Goal: Information Seeking & Learning: Learn about a topic

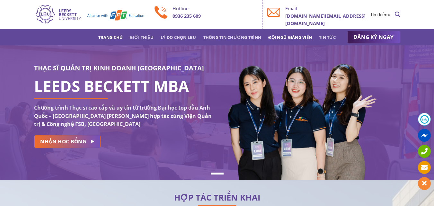
click at [294, 36] on link "Đội ngũ giảng viên" at bounding box center [290, 37] width 44 height 12
click at [229, 34] on link "Thông tin chương trình" at bounding box center [232, 37] width 58 height 12
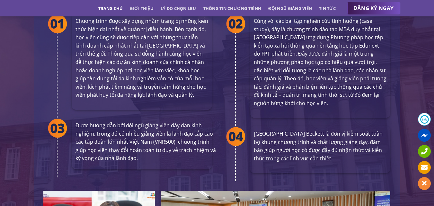
scroll to position [1330, 0]
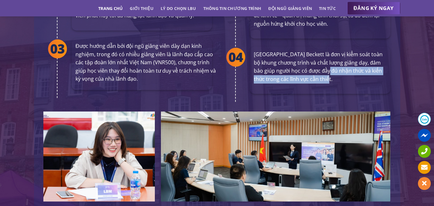
drag, startPoint x: 322, startPoint y: 58, endPoint x: 323, endPoint y: 65, distance: 7.7
click at [323, 65] on p "[GEOGRAPHIC_DATA] Beckett là đơn vị kiểm soát toàn bộ khung chương trình và chấ…" at bounding box center [320, 66] width 133 height 33
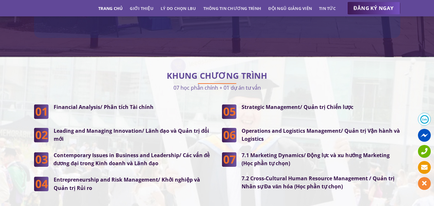
scroll to position [1620, 0]
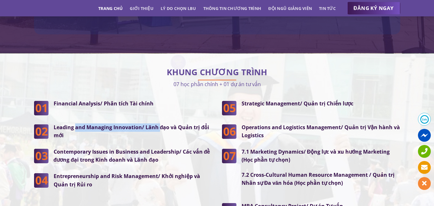
drag, startPoint x: 76, startPoint y: 113, endPoint x: 158, endPoint y: 116, distance: 82.6
click at [158, 124] on strong "Leading and Managing Innovation/ Lãnh đạo và Quản trị đổi mới" at bounding box center [132, 131] width 156 height 15
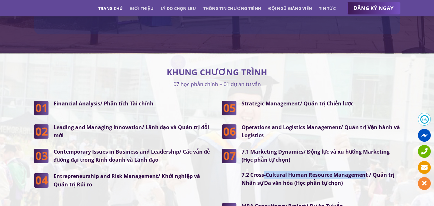
drag, startPoint x: 364, startPoint y: 161, endPoint x: 264, endPoint y: 160, distance: 99.6
click at [264, 171] on strong "7.2 Cross-Cultural Human Resource Management / Quản trị Nhân sự Đa văn hóa (Học…" at bounding box center [318, 178] width 153 height 15
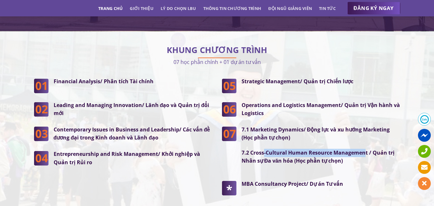
scroll to position [1652, 0]
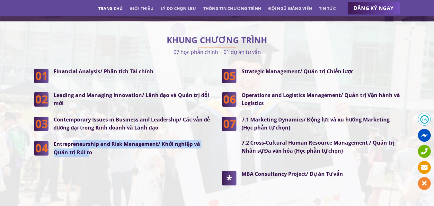
drag, startPoint x: 89, startPoint y: 140, endPoint x: 73, endPoint y: 131, distance: 17.7
click at [73, 140] on strong "Entrepreneurship and Risk Management/ Khởi nghiệp và Quản trị Rủi ro" at bounding box center [127, 147] width 147 height 15
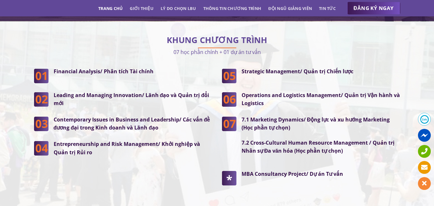
click at [92, 116] on strong "Contemporary Issues in Business and Leadership/ Các vấn đề đương đại trong Kinh…" at bounding box center [132, 123] width 156 height 15
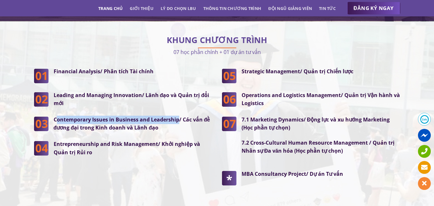
drag, startPoint x: 180, startPoint y: 106, endPoint x: 55, endPoint y: 106, distance: 124.3
click at [55, 116] on strong "Contemporary Issues in Business and Leadership/ Các vấn đề đương đại trong Kinh…" at bounding box center [132, 123] width 156 height 15
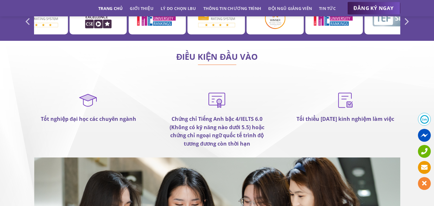
scroll to position [3708, 0]
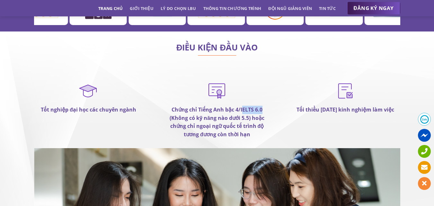
drag, startPoint x: 242, startPoint y: 84, endPoint x: 263, endPoint y: 84, distance: 20.9
click at [263, 106] on p "Chứng chỉ Tiếng Anh bậc 4/IELTS 6.0 (Không có kỹ năng nào dưới 5.5) hoặc chứng …" at bounding box center [216, 122] width 109 height 33
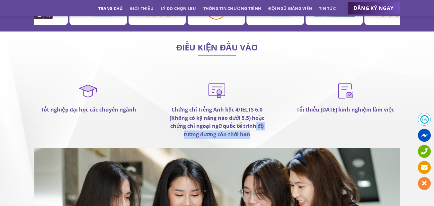
drag, startPoint x: 254, startPoint y: 108, endPoint x: 256, endPoint y: 104, distance: 4.3
click at [256, 106] on p "Chứng chỉ Tiếng Anh bậc 4/IELTS 6.0 (Không có kỹ năng nào dưới 5.5) hoặc chứng …" at bounding box center [216, 122] width 109 height 33
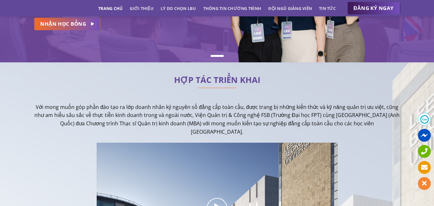
scroll to position [0, 0]
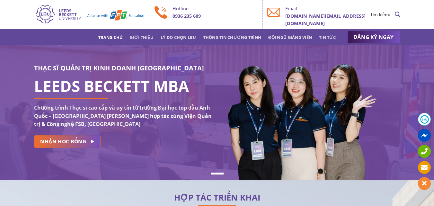
click at [109, 37] on link "Trang chủ" at bounding box center [110, 37] width 24 height 12
click at [102, 37] on link "Trang chủ" at bounding box center [110, 37] width 24 height 12
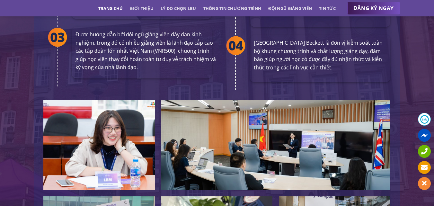
scroll to position [1414, 0]
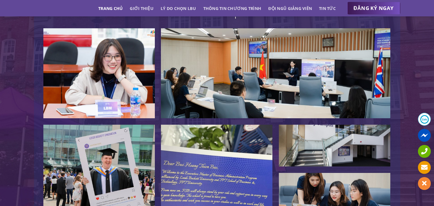
click at [302, 52] on img at bounding box center [275, 73] width 229 height 90
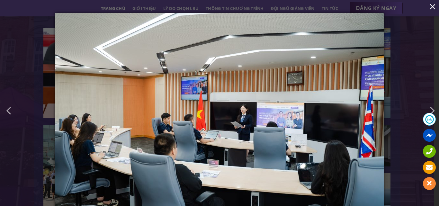
click at [430, 7] on button "button" at bounding box center [432, 6] width 13 height 13
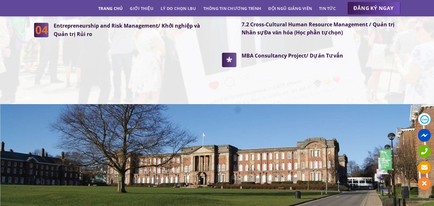
scroll to position [1735, 0]
